Goal: Information Seeking & Learning: Learn about a topic

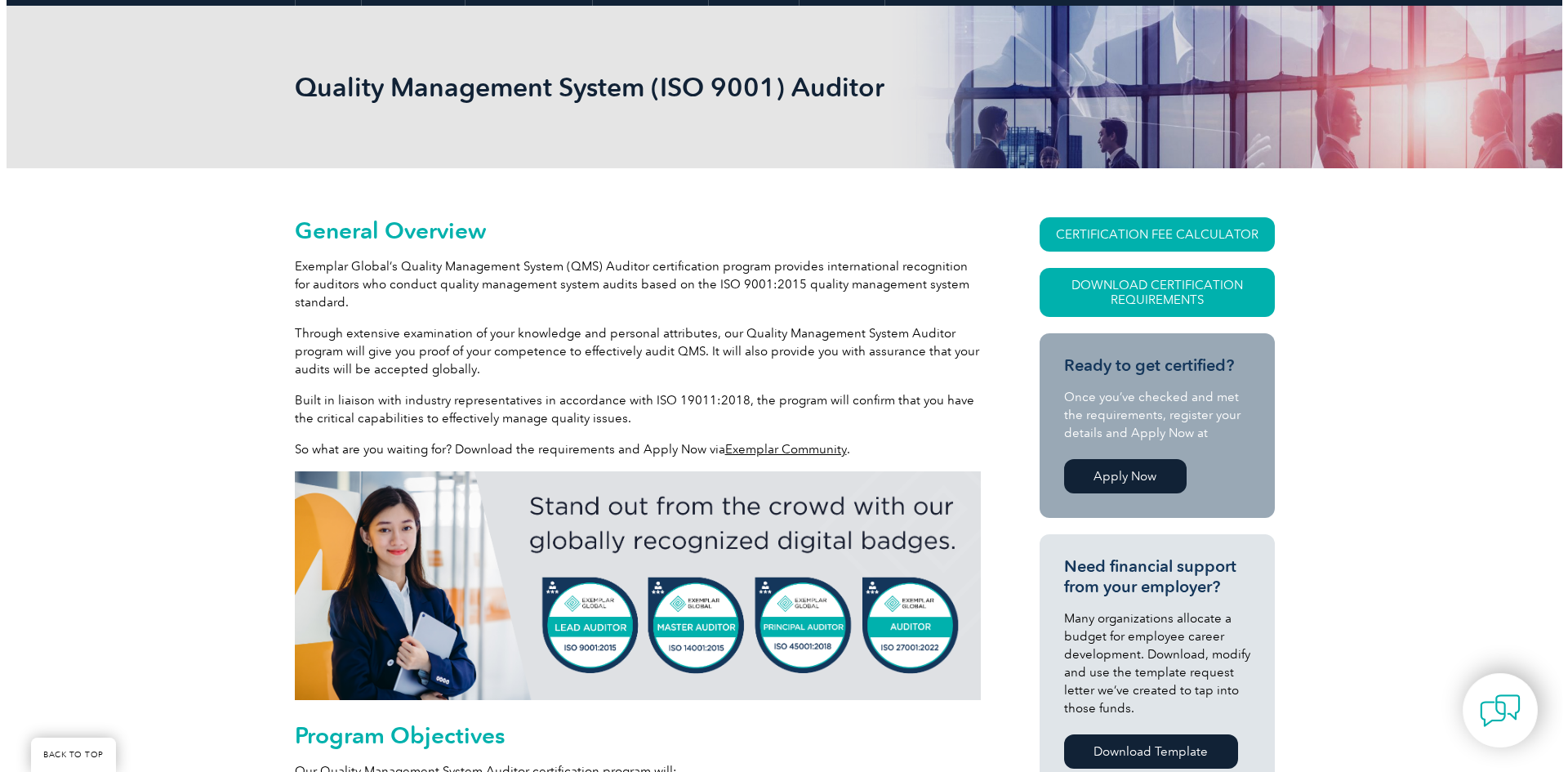
scroll to position [245, 0]
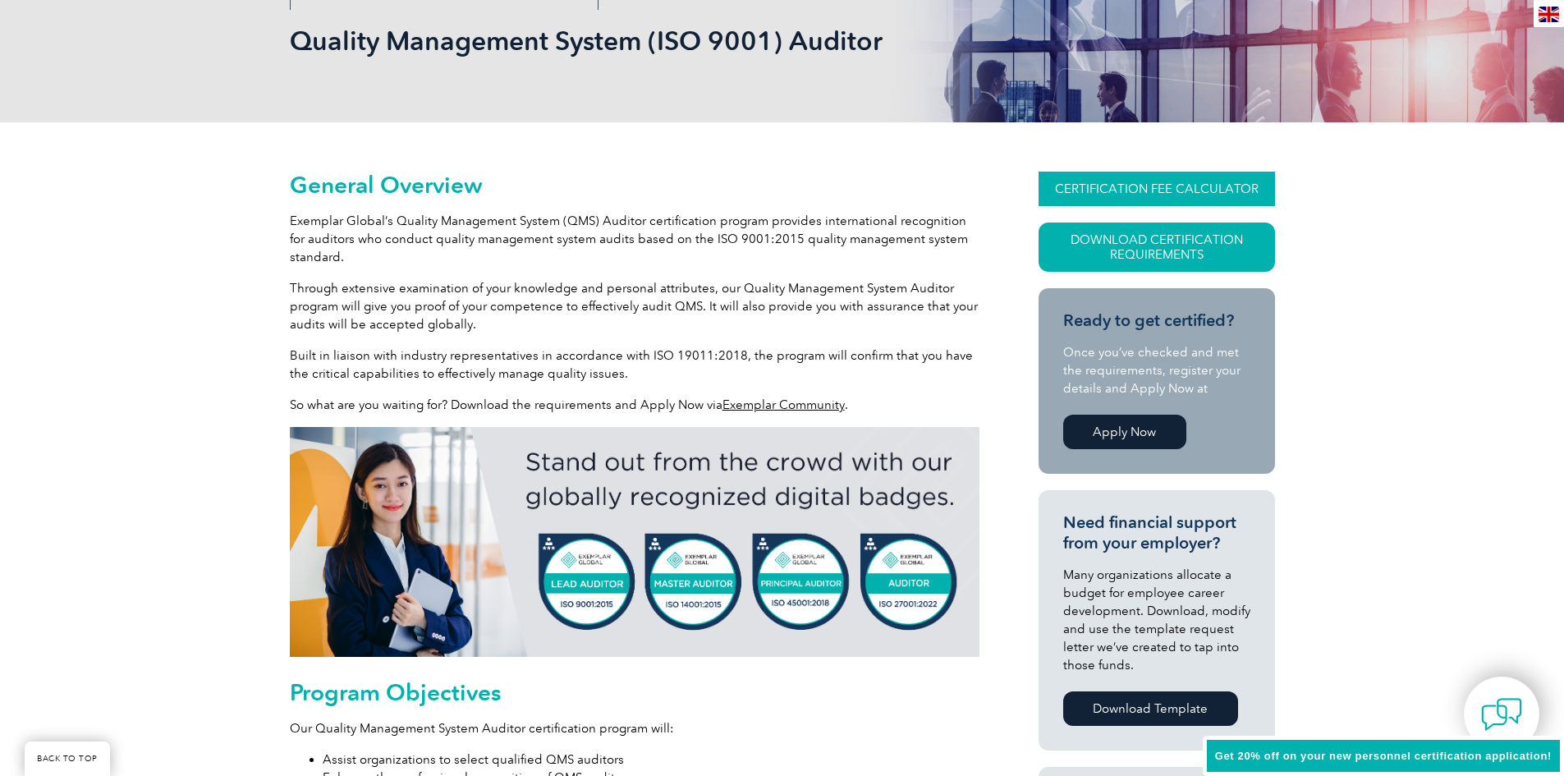
click at [1086, 188] on link "CERTIFICATION FEE CALCULATOR" at bounding box center [1157, 189] width 237 height 34
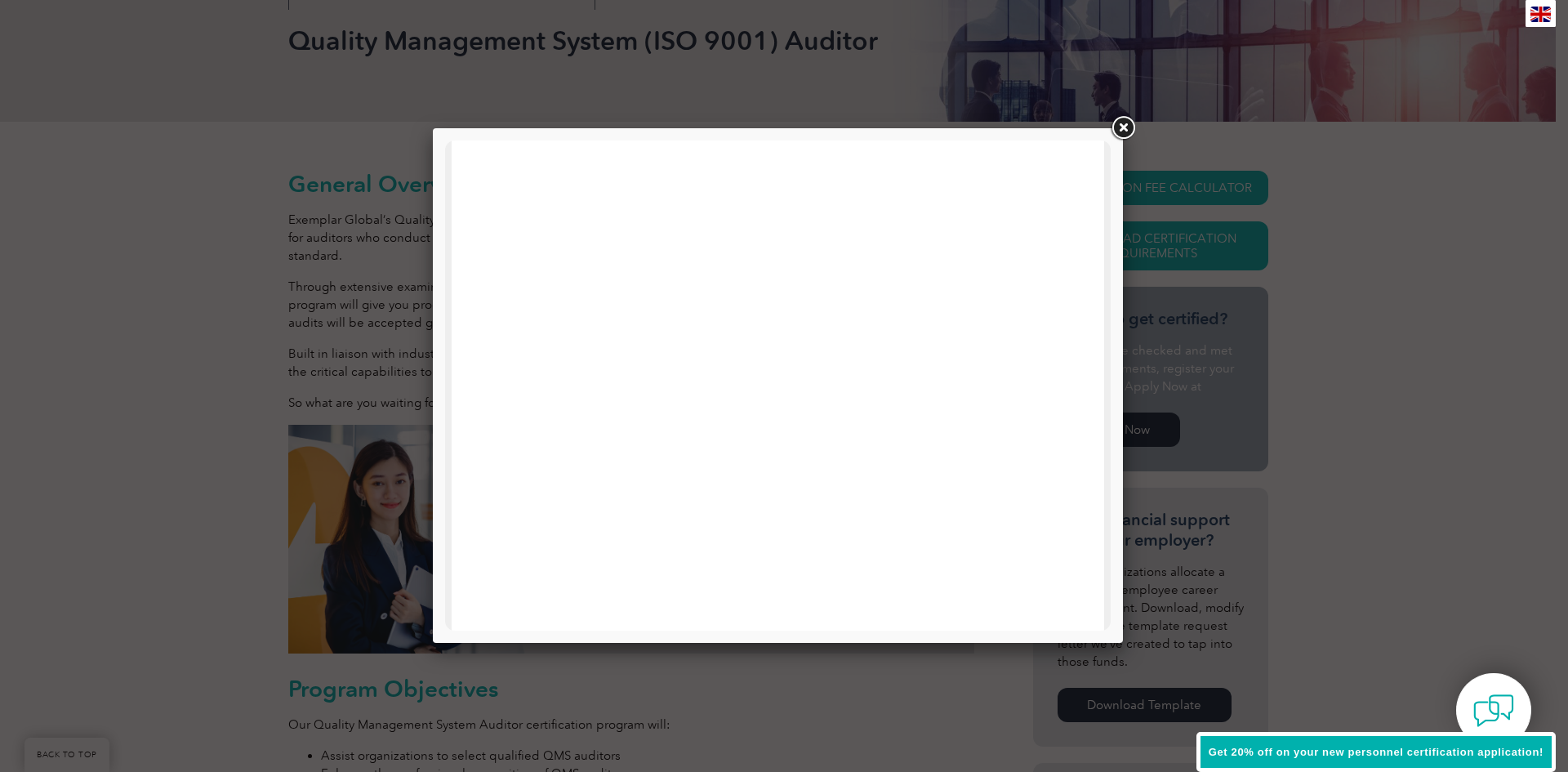
scroll to position [779, 0]
drag, startPoint x: 1111, startPoint y: 449, endPoint x: 1114, endPoint y: 223, distance: 226.0
click at [1114, 223] on div at bounding box center [778, 385] width 690 height 514
drag, startPoint x: 1103, startPoint y: 449, endPoint x: 1530, endPoint y: 277, distance: 460.3
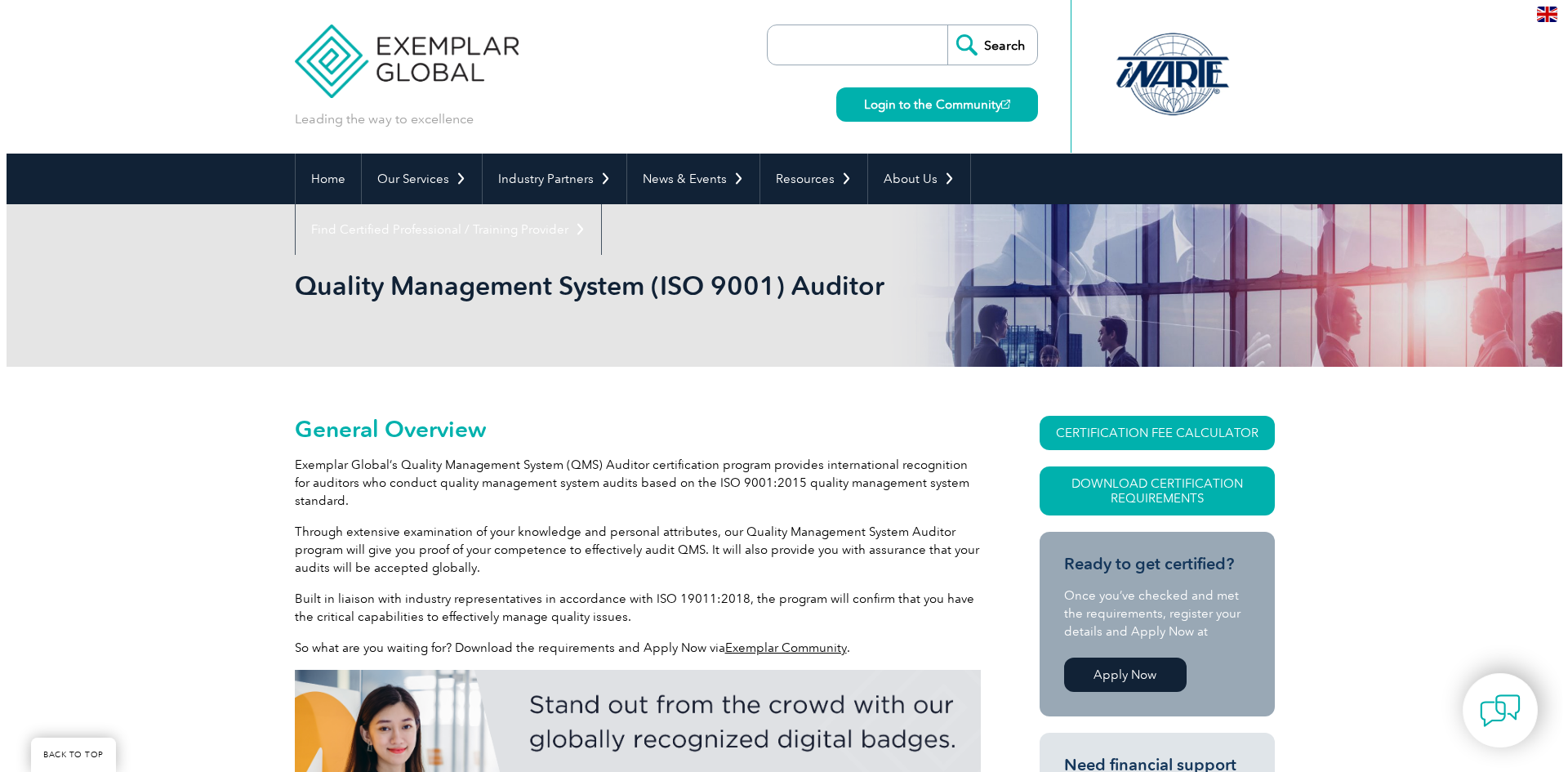
scroll to position [245, 0]
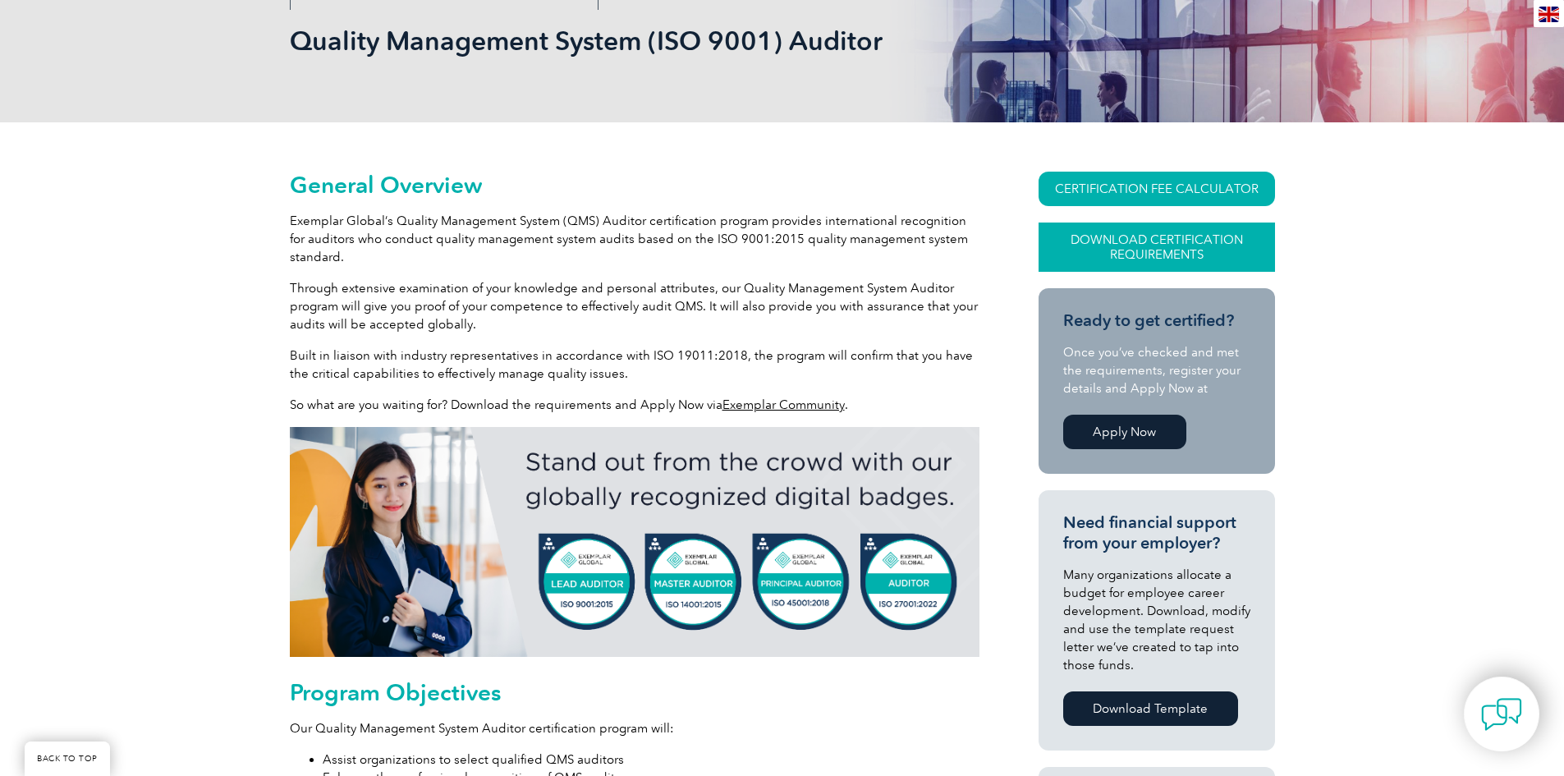
click at [1156, 241] on link "Download Certification Requirements" at bounding box center [1157, 247] width 237 height 49
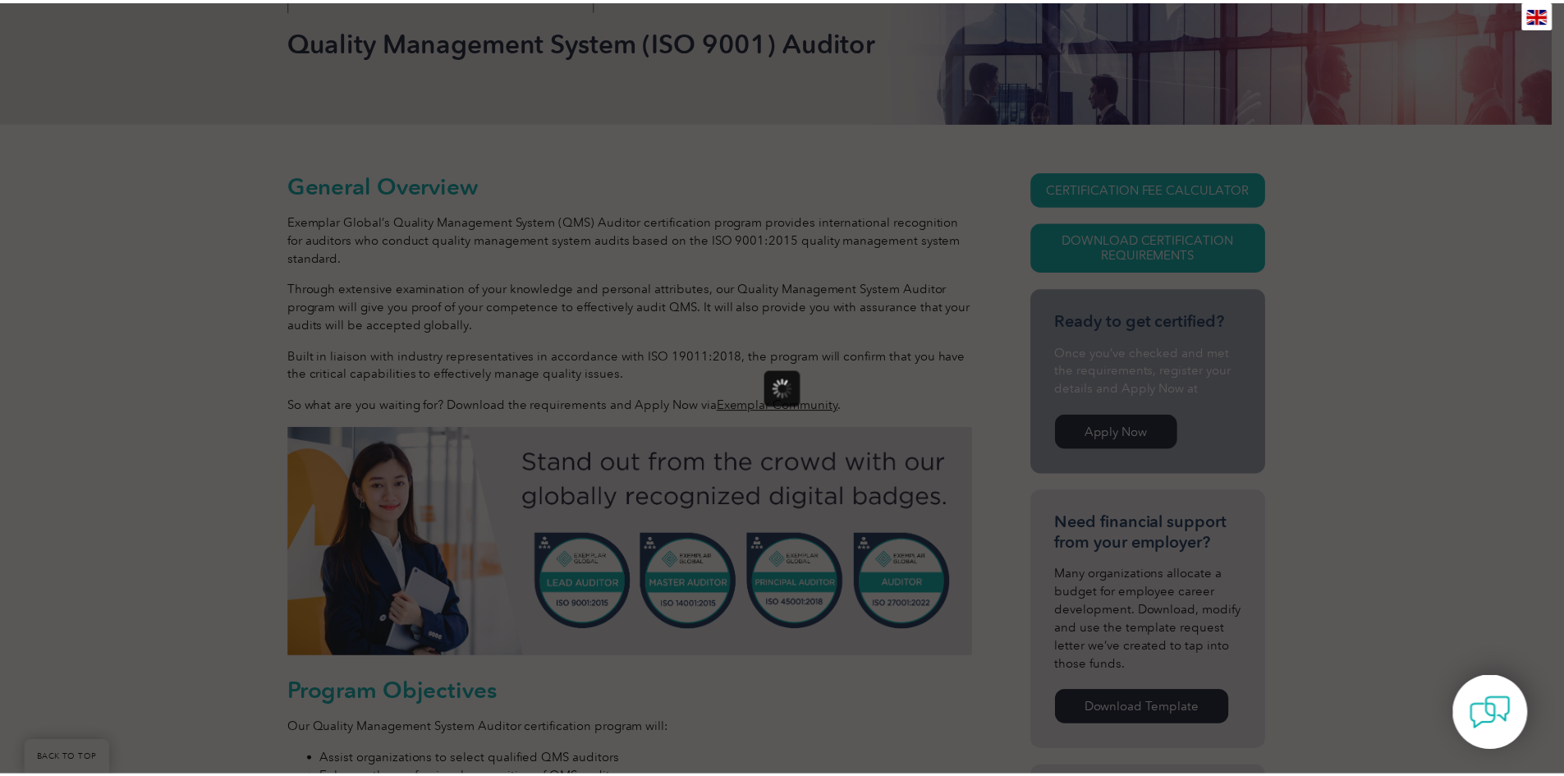
scroll to position [0, 0]
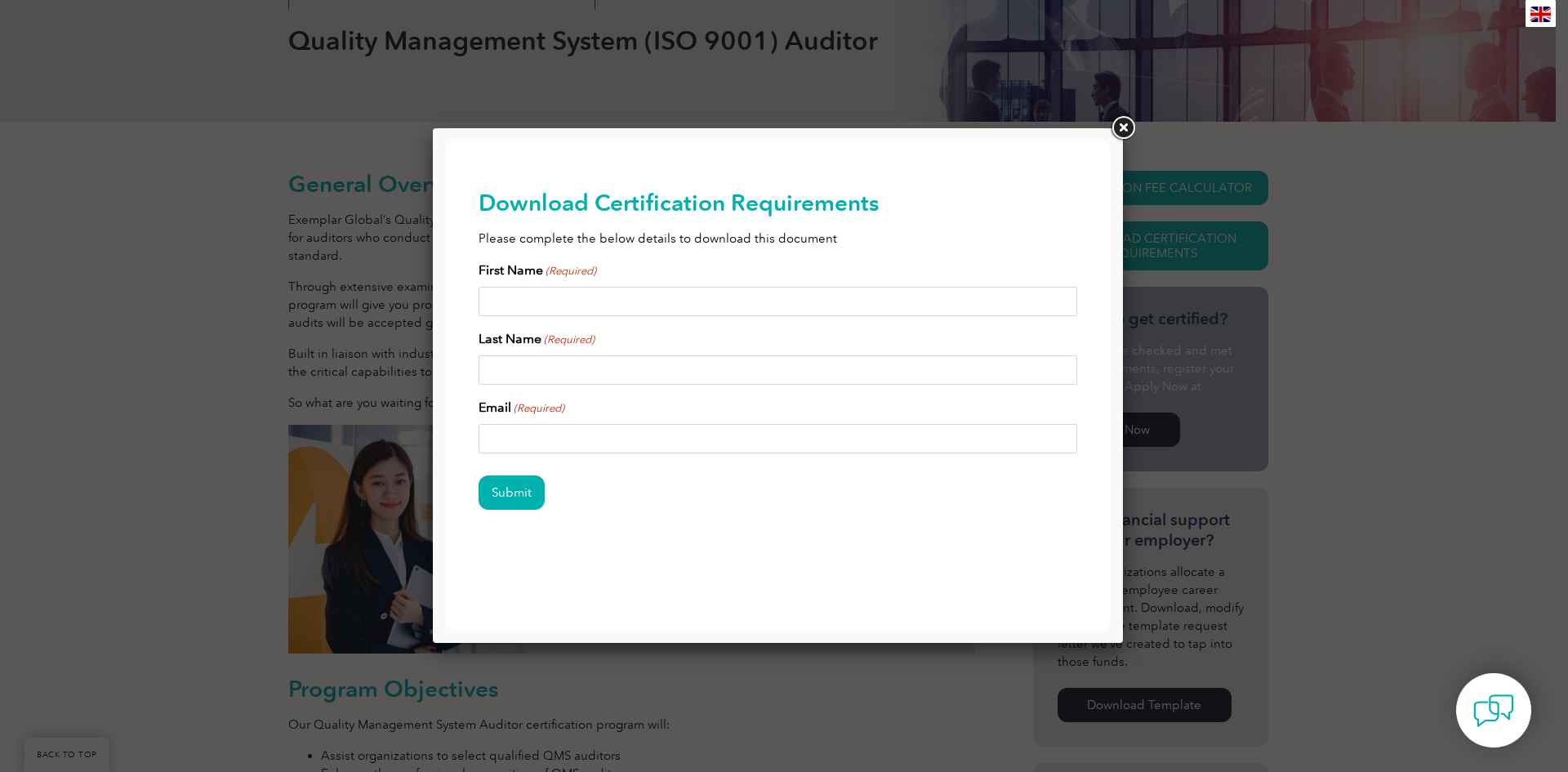
click at [1122, 122] on link at bounding box center [1123, 128] width 30 height 30
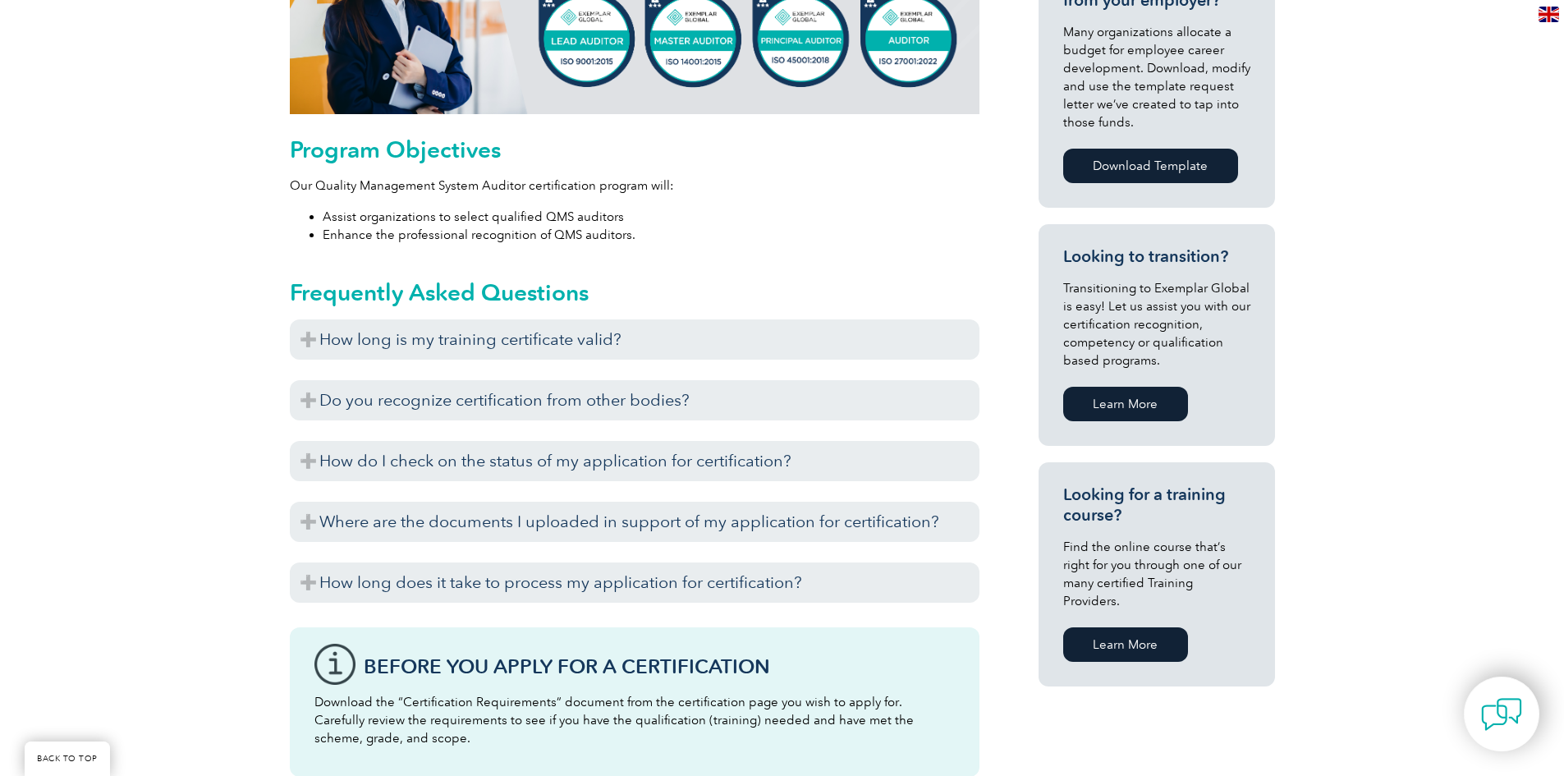
scroll to position [821, 0]
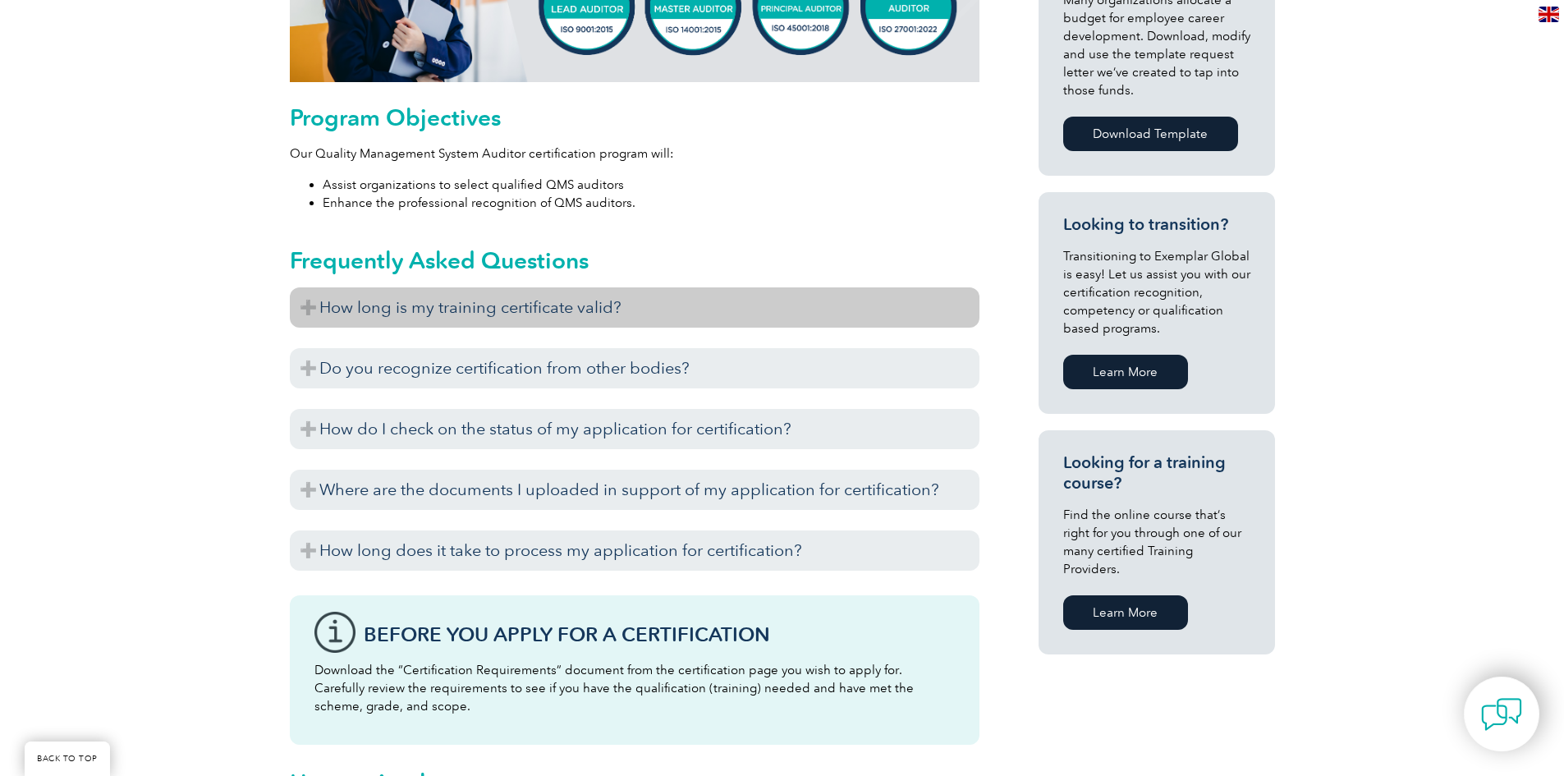
click at [667, 306] on h3 "How long is my training certificate valid?" at bounding box center [635, 307] width 690 height 40
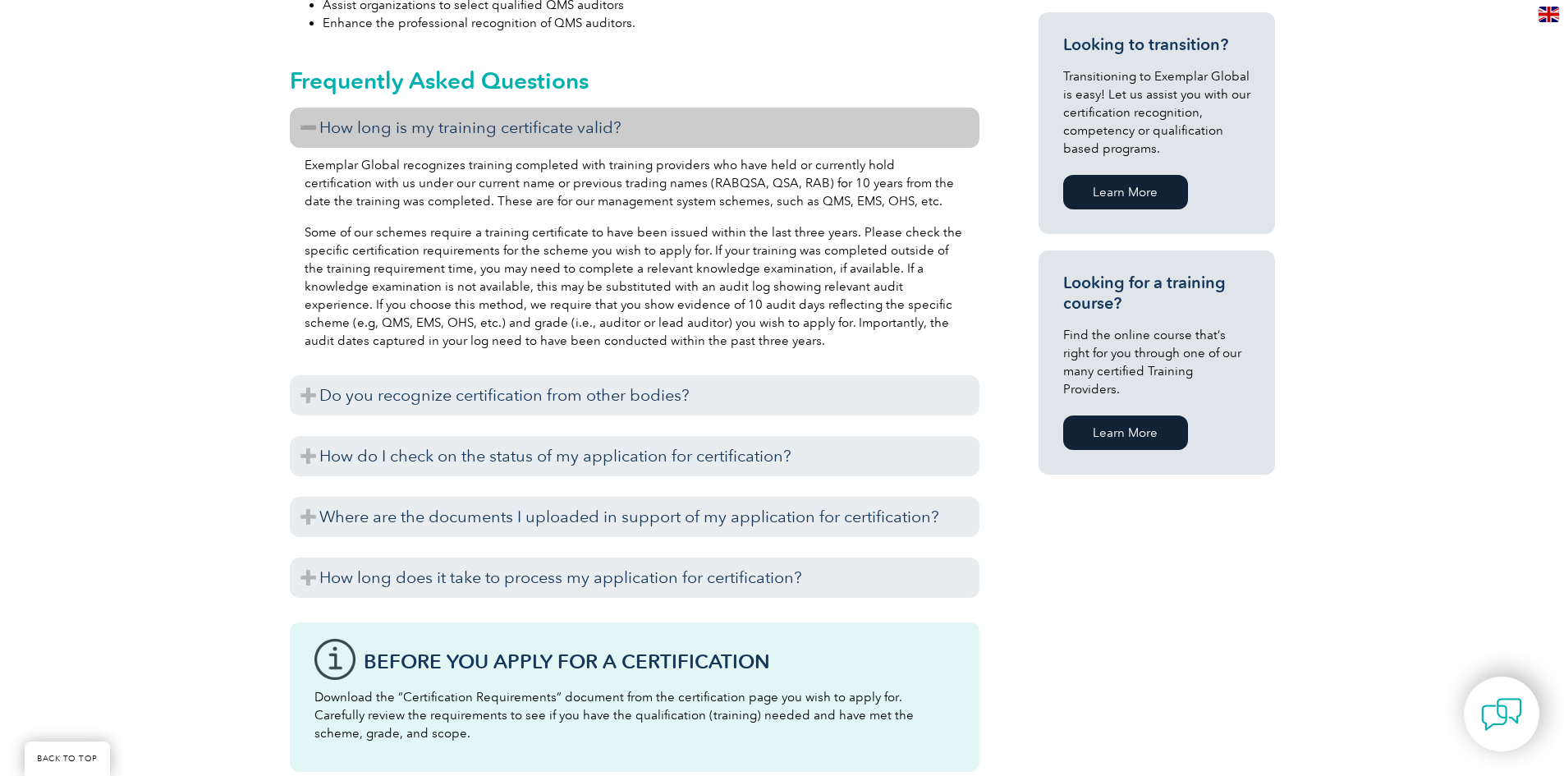
scroll to position [1068, 0]
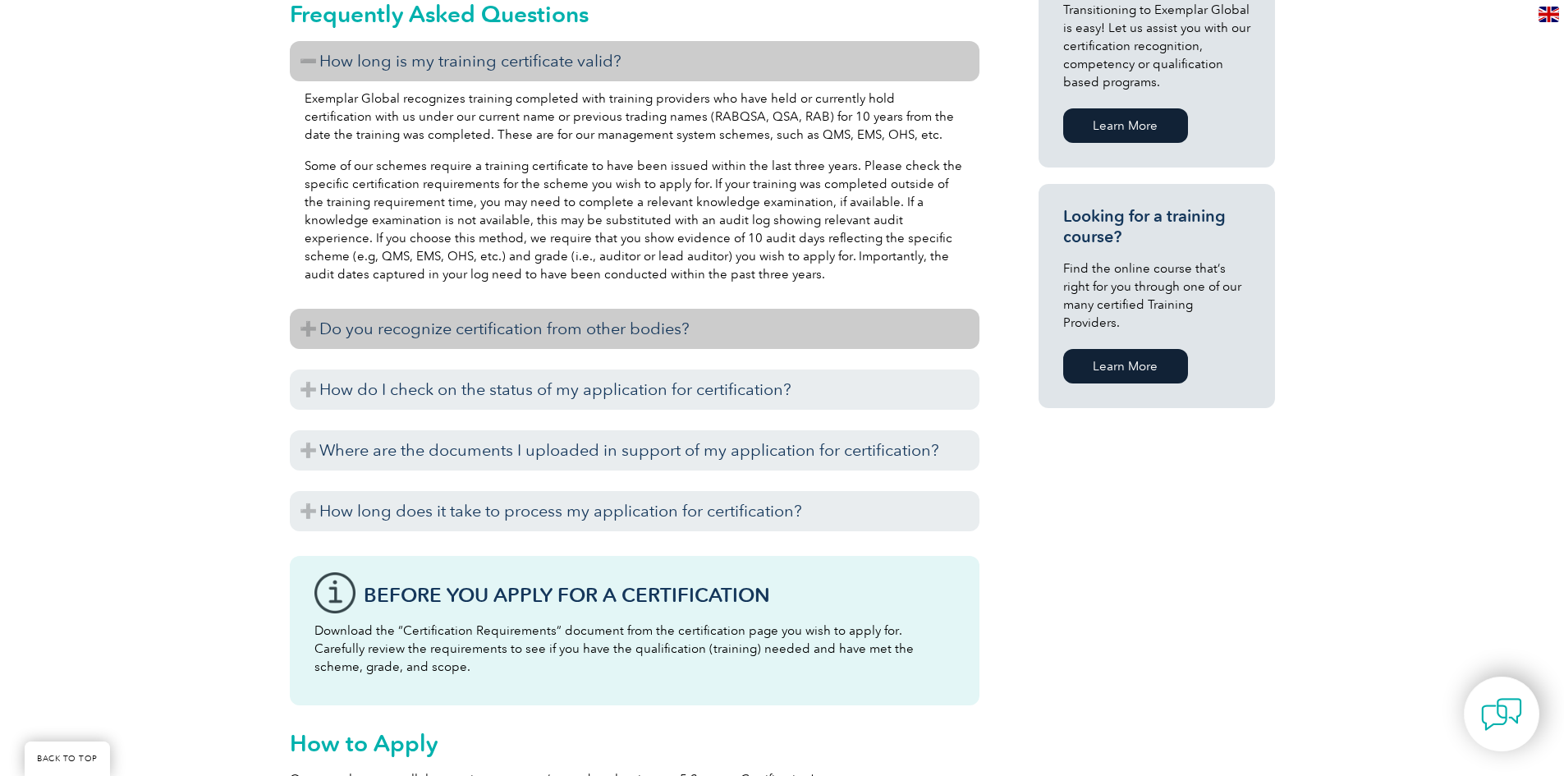
click at [363, 327] on h3 "Do you recognize certification from other bodies?" at bounding box center [635, 329] width 690 height 40
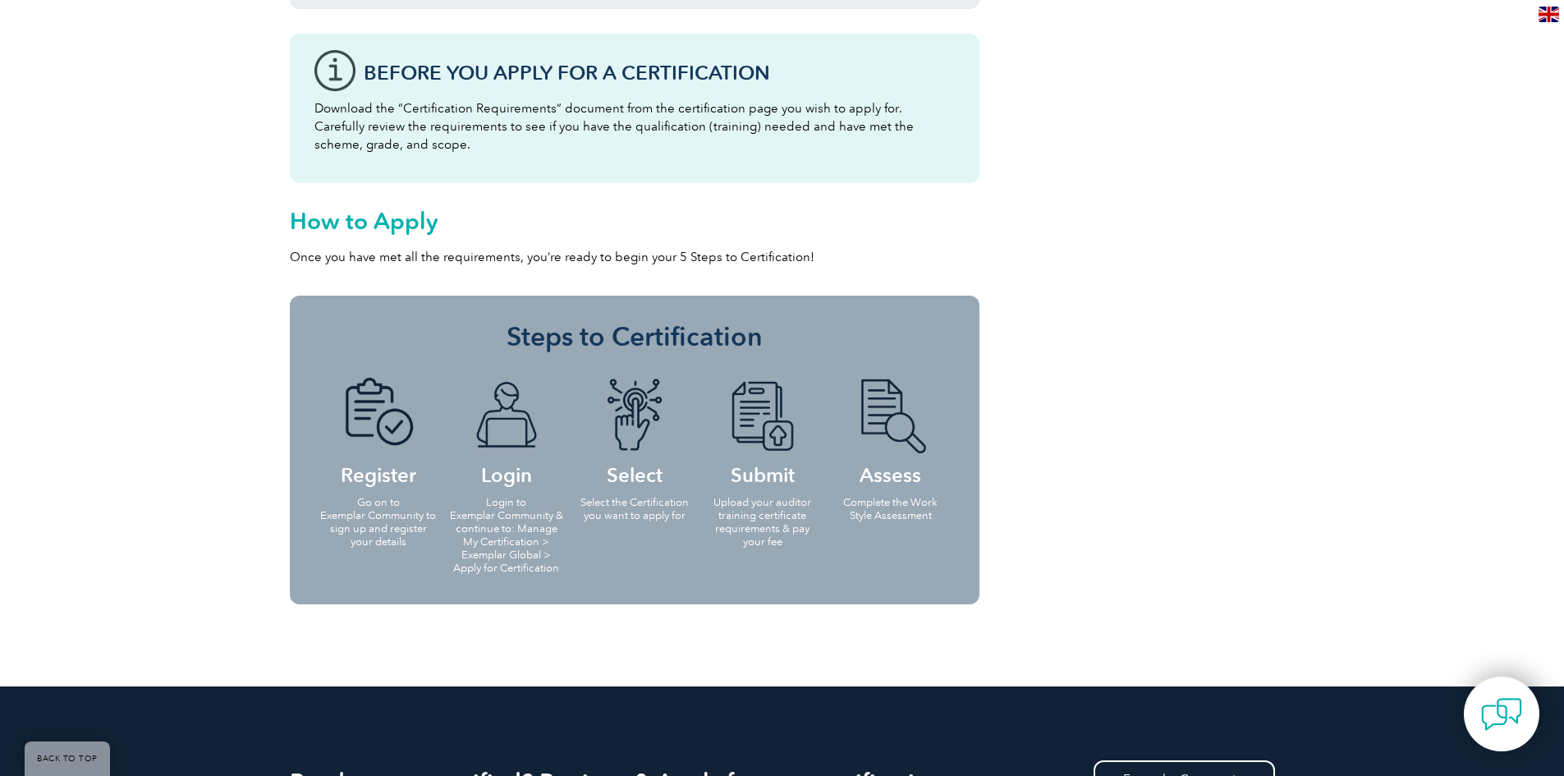
scroll to position [1642, 0]
